Goal: Information Seeking & Learning: Learn about a topic

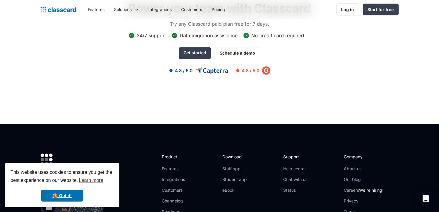
scroll to position [1982, 0]
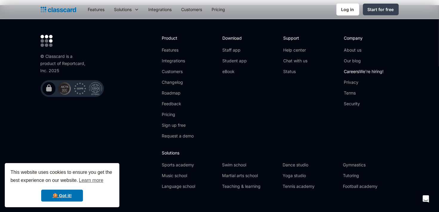
click at [360, 69] on link "Careers We're hiring!" at bounding box center [364, 72] width 40 height 6
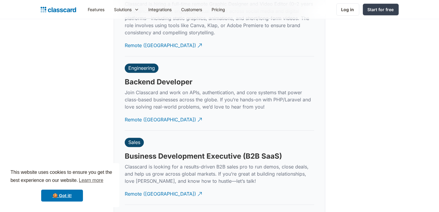
scroll to position [1448, 0]
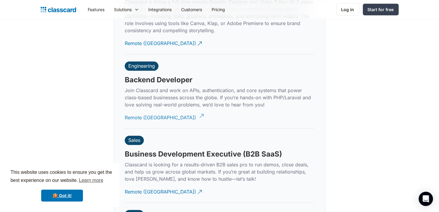
click at [149, 112] on div "Remote (India)" at bounding box center [160, 116] width 71 height 12
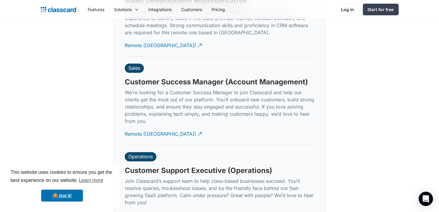
scroll to position [1735, 0]
